Goal: Transaction & Acquisition: Purchase product/service

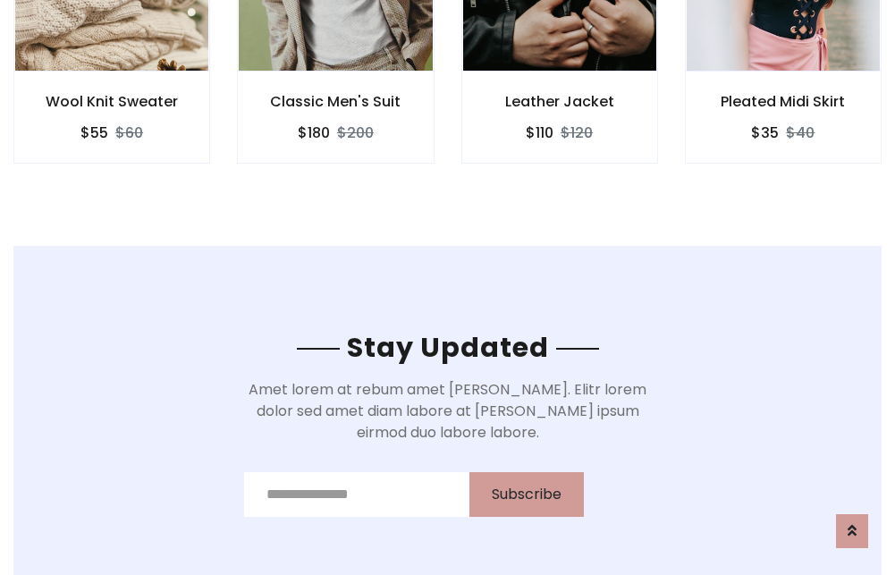
scroll to position [2694, 0]
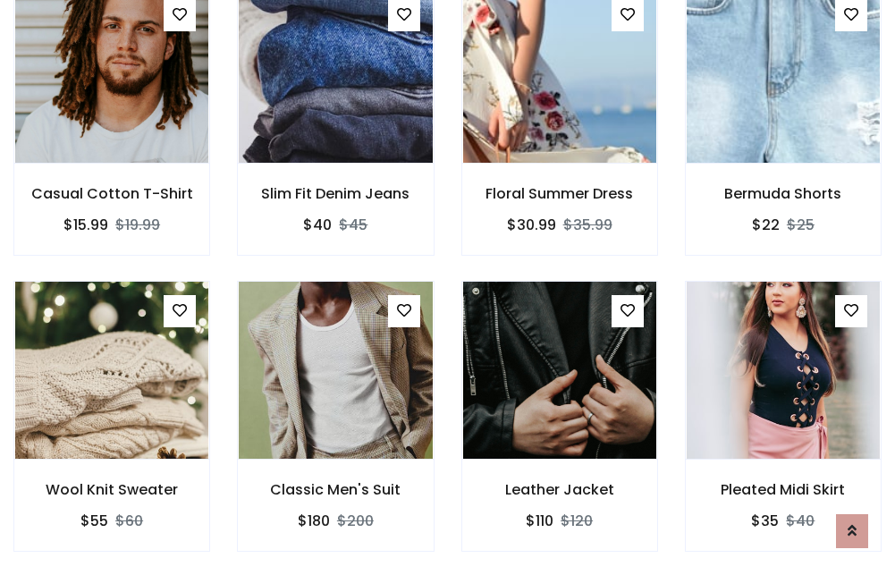
click at [448, 287] on div "Leather Jacket $110 $120" at bounding box center [560, 429] width 224 height 296
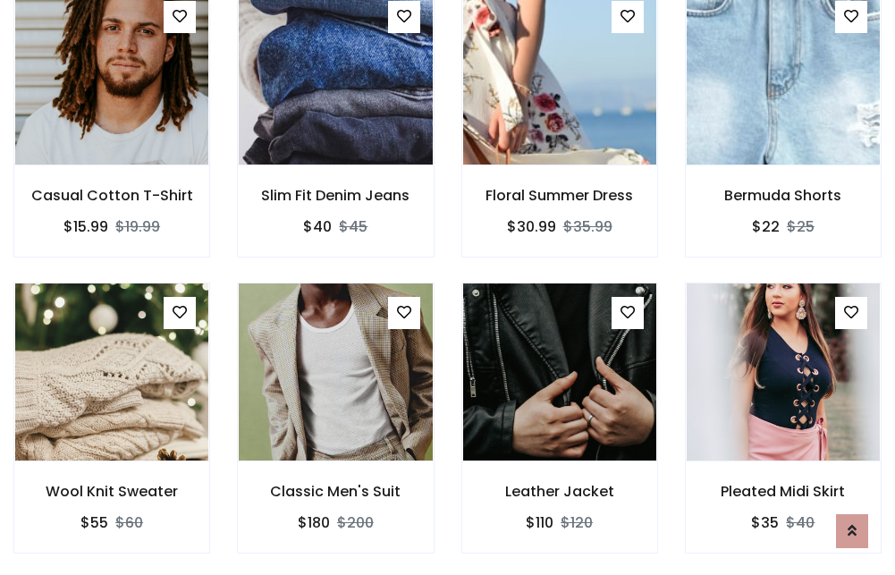
click at [448, 287] on div "Leather Jacket $110 $120" at bounding box center [560, 431] width 224 height 296
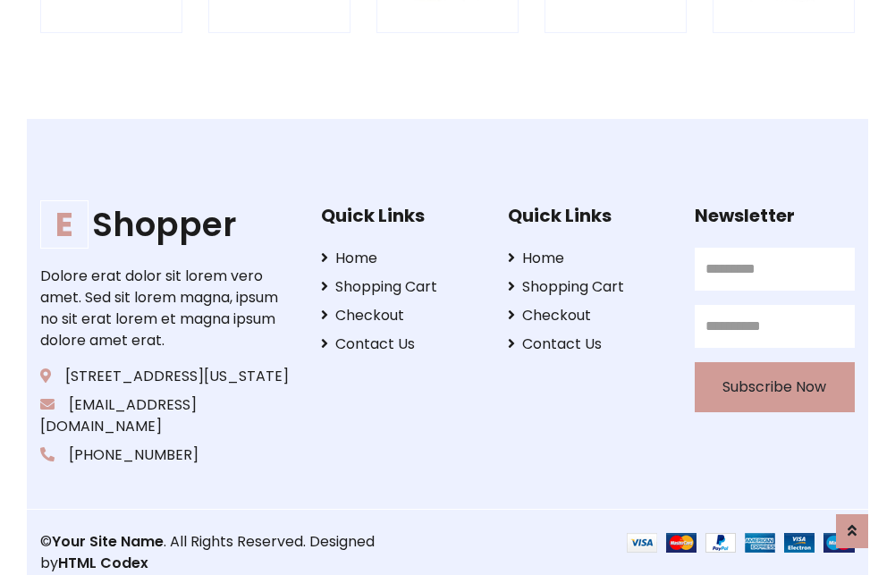
scroll to position [3405, 0]
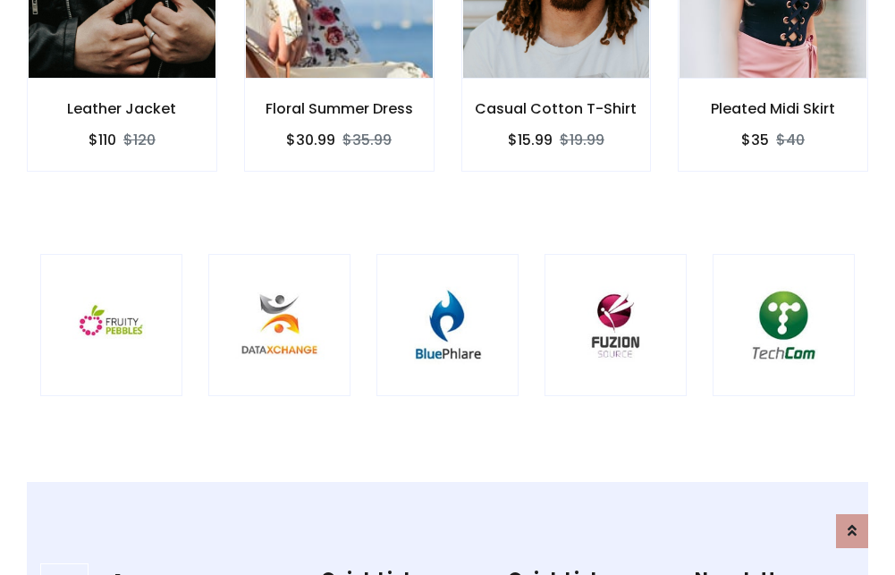
click at [447, 287] on img at bounding box center [447, 324] width 97 height 97
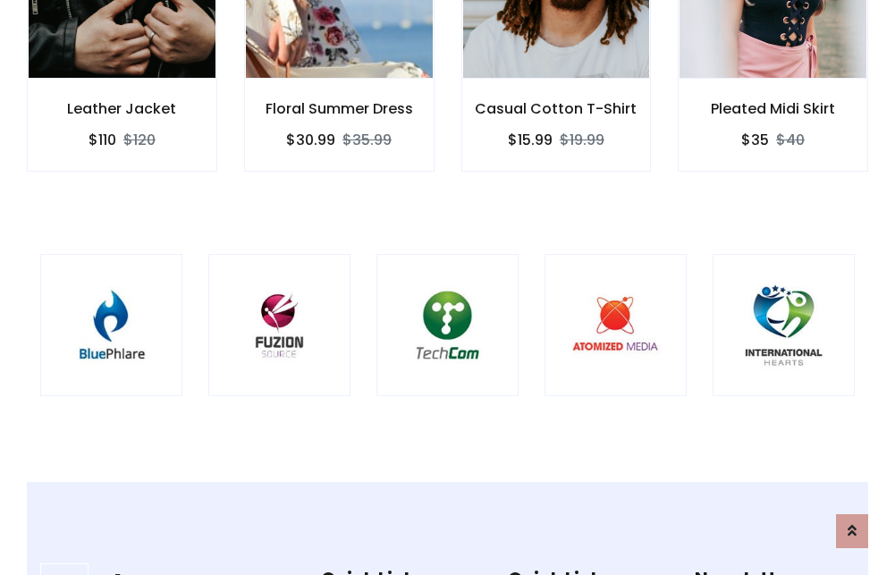
click at [447, 287] on img at bounding box center [447, 324] width 97 height 97
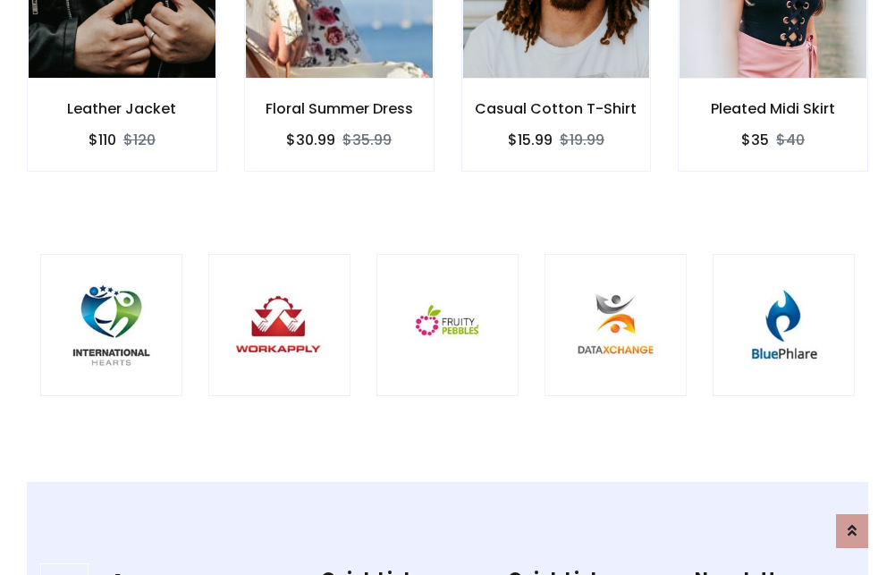
scroll to position [0, 0]
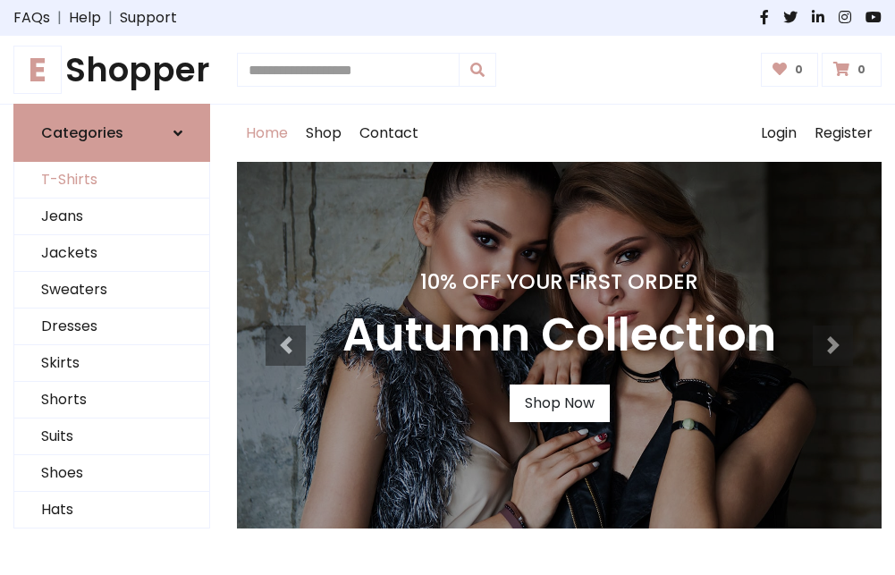
click at [112, 181] on link "T-Shirts" at bounding box center [111, 180] width 195 height 37
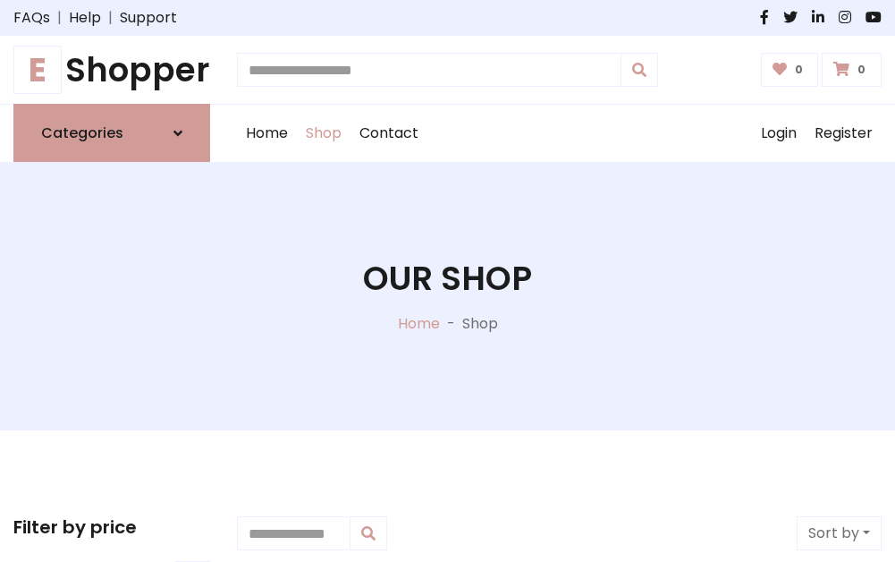
scroll to position [717, 0]
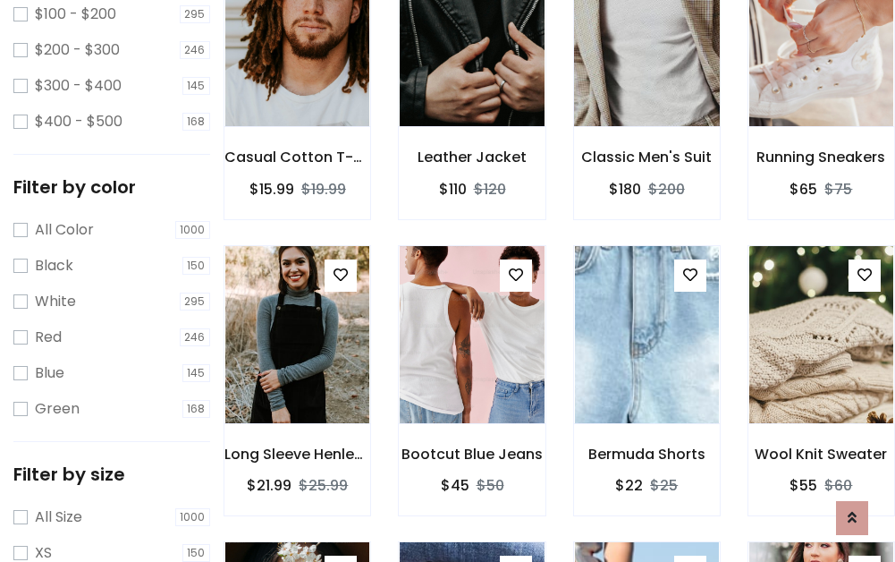
scroll to position [90, 0]
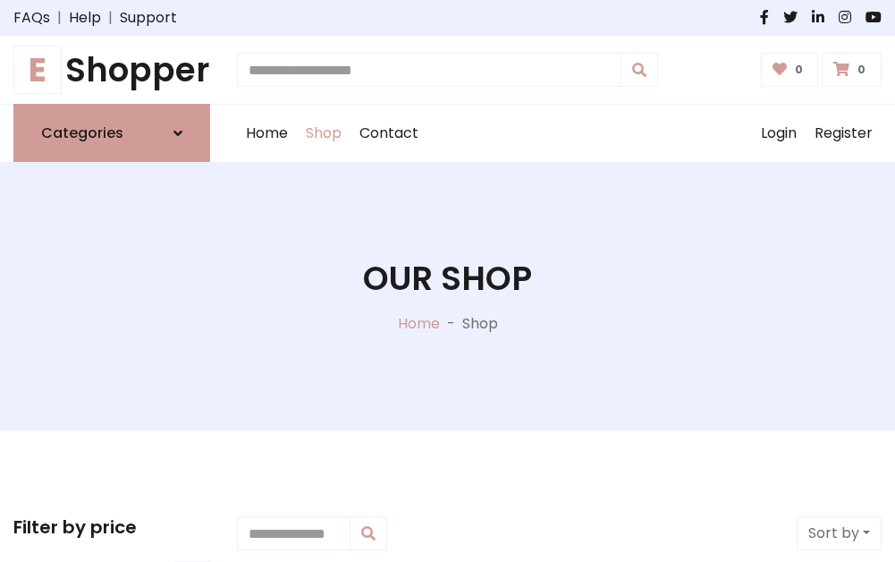
click at [112, 70] on h1 "E Shopper" at bounding box center [111, 69] width 197 height 39
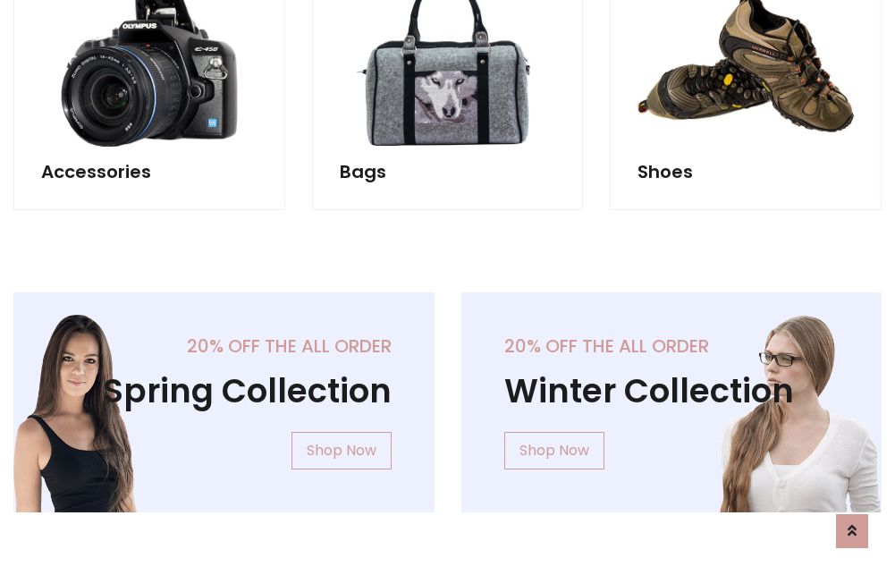
scroll to position [1738, 0]
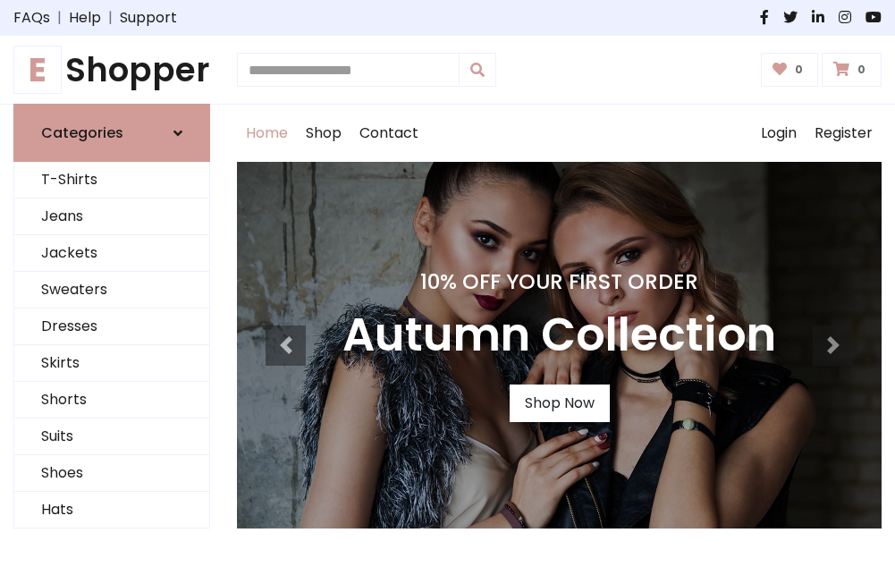
scroll to position [587, 0]
